Goal: Transaction & Acquisition: Obtain resource

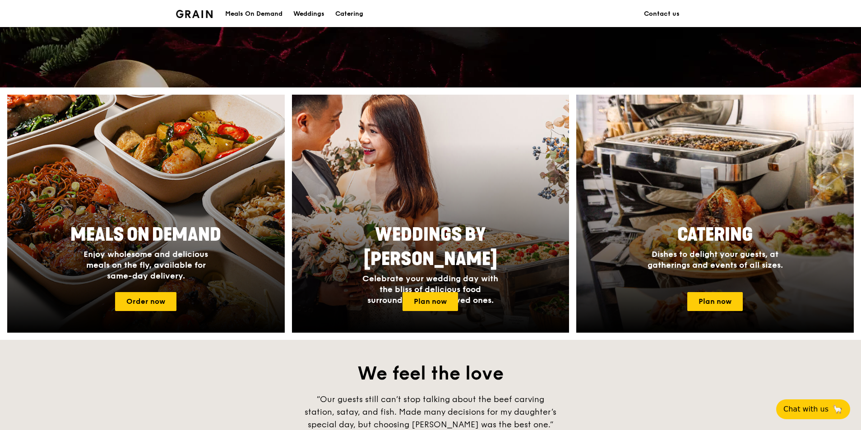
scroll to position [271, 0]
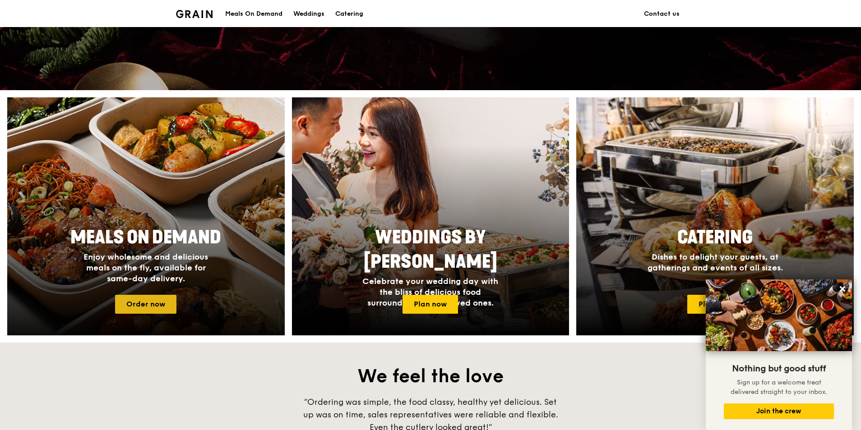
click at [159, 302] on link "Order now" at bounding box center [145, 304] width 61 height 19
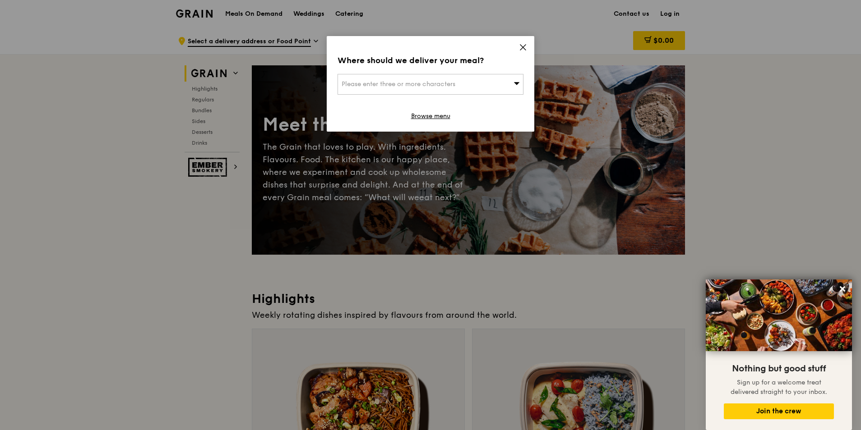
click at [524, 43] on div "Where should we deliver your meal? Please enter three or more characters Browse…" at bounding box center [430, 84] width 207 height 96
click at [521, 47] on icon at bounding box center [523, 47] width 8 height 8
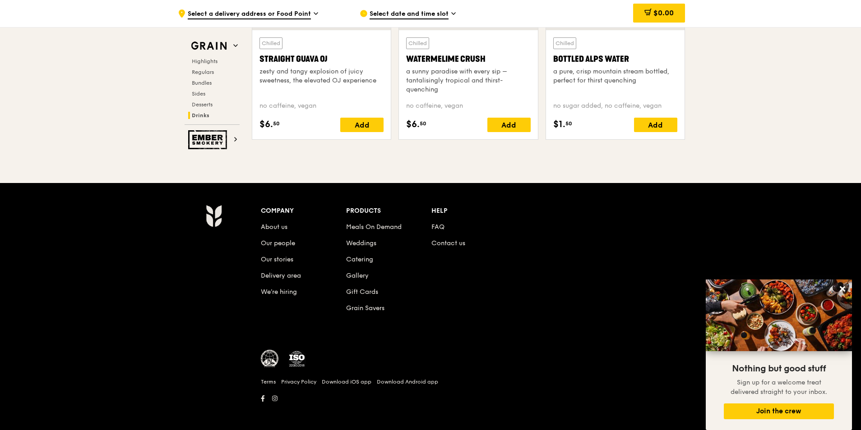
scroll to position [3683, 0]
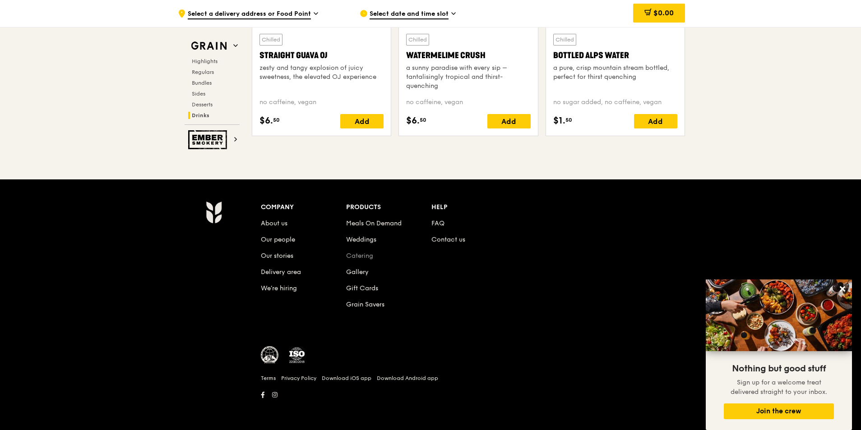
click at [366, 254] on link "Catering" at bounding box center [359, 256] width 27 height 8
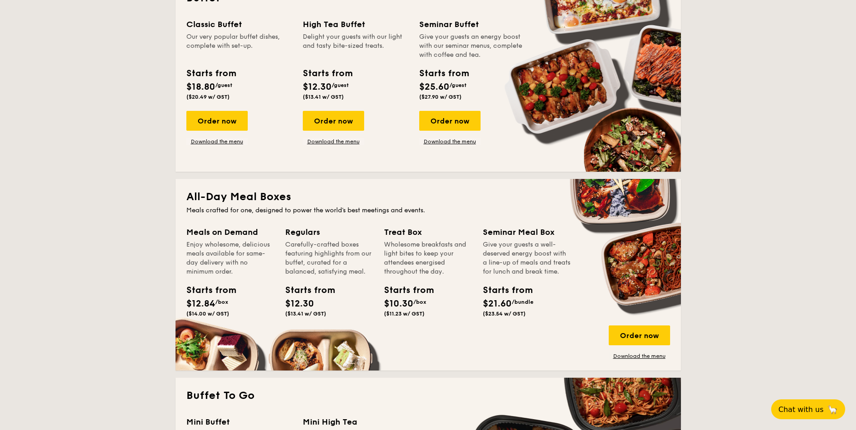
scroll to position [451, 0]
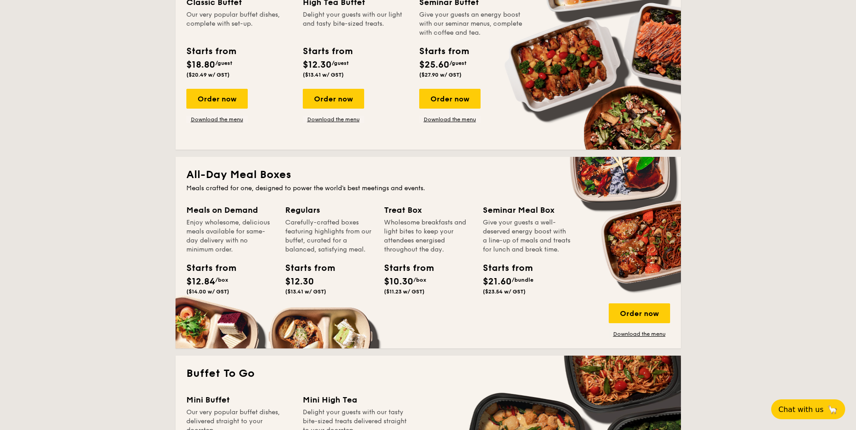
click at [302, 270] on div "Starts from" at bounding box center [305, 269] width 41 height 14
click at [307, 289] on span "($13.41 w/ GST)" at bounding box center [305, 292] width 41 height 6
click at [641, 335] on link "Download the menu" at bounding box center [638, 334] width 61 height 7
